Goal: Task Accomplishment & Management: Manage account settings

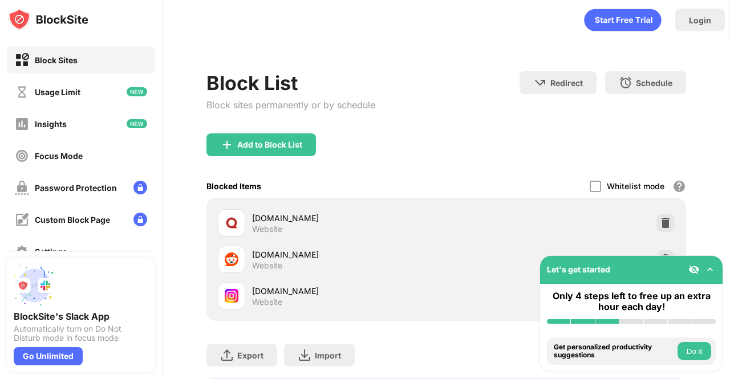
scroll to position [14, 0]
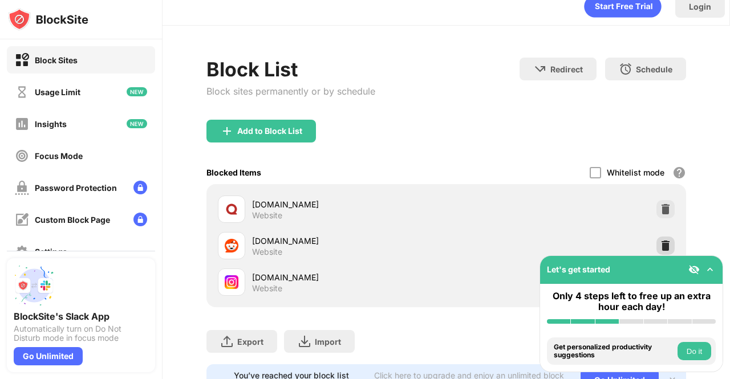
click at [659, 241] on img at bounding box center [664, 245] width 11 height 11
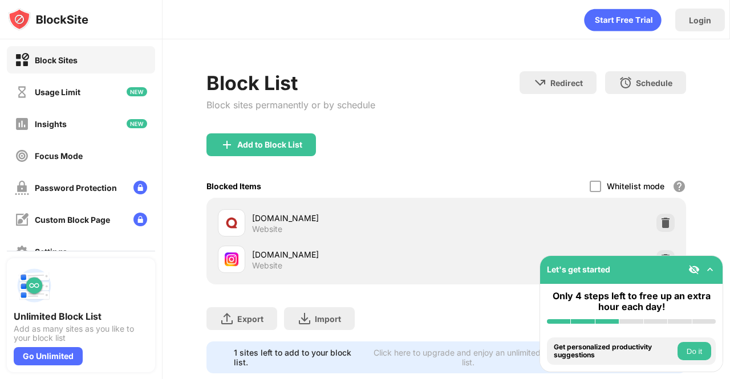
drag, startPoint x: 449, startPoint y: 182, endPoint x: 239, endPoint y: 141, distance: 213.6
click at [239, 141] on div "Add to Block List" at bounding box center [269, 144] width 65 height 9
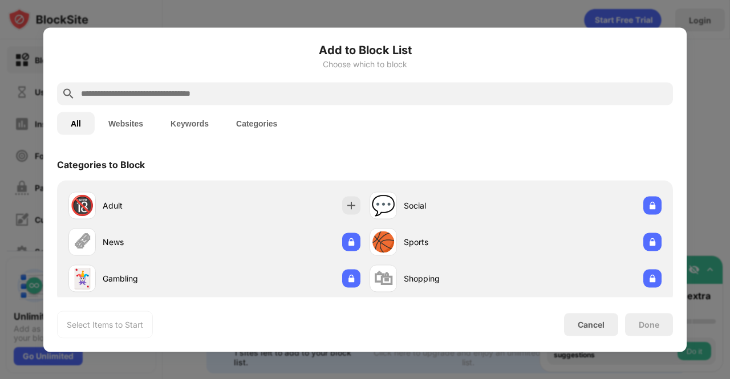
click at [242, 94] on input "text" at bounding box center [374, 94] width 588 height 14
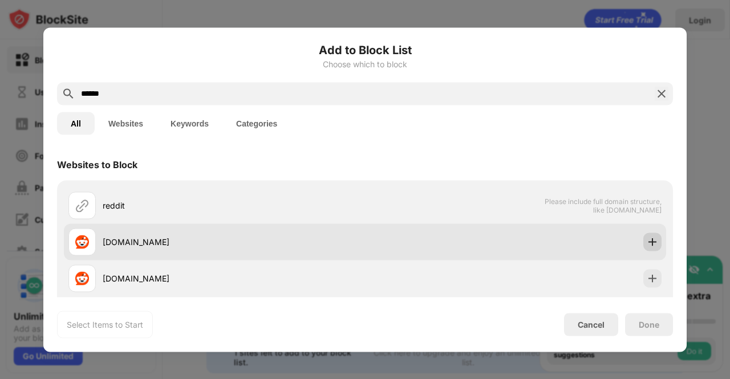
type input "******"
click at [646, 237] on img at bounding box center [651, 241] width 11 height 11
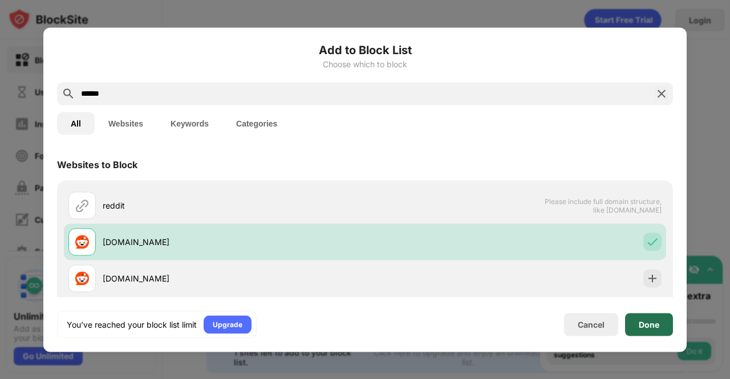
click at [655, 322] on div "Done" at bounding box center [648, 324] width 21 height 9
